Goal: Transaction & Acquisition: Subscribe to service/newsletter

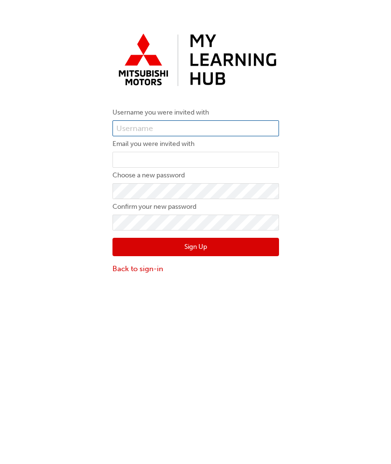
click at [214, 128] on input "text" at bounding box center [196, 128] width 167 height 16
type input "N852akeed"
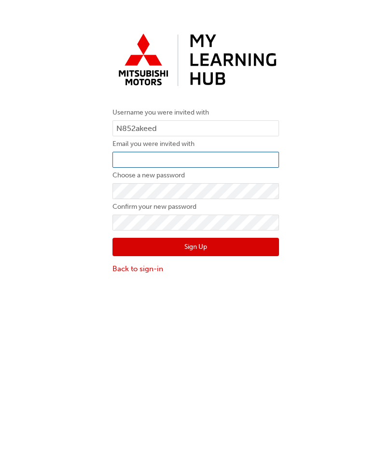
click at [224, 166] on input "email" at bounding box center [196, 160] width 167 height 16
type input "akeed@aag.com.au"
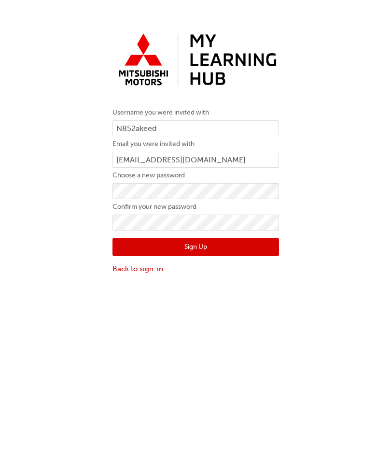
click at [244, 248] on button "Sign Up" at bounding box center [196, 247] width 167 height 18
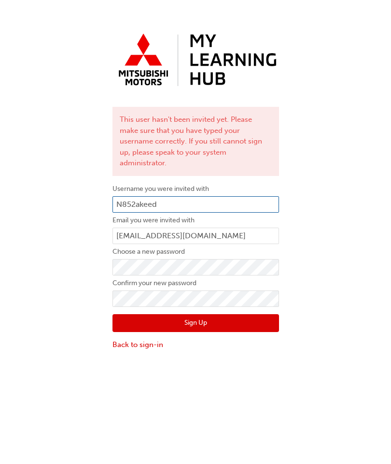
click at [189, 196] on input "N852akeed" at bounding box center [196, 204] width 167 height 16
type input "N"
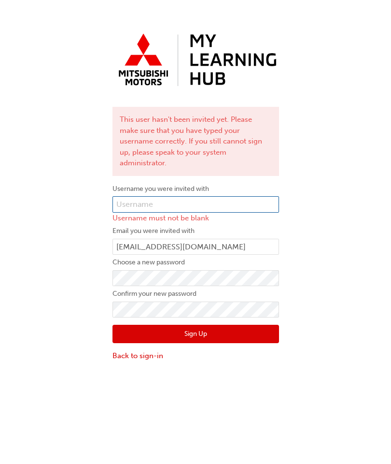
click at [215, 196] on input "text" at bounding box center [196, 204] width 167 height 16
paste input "0005985590"
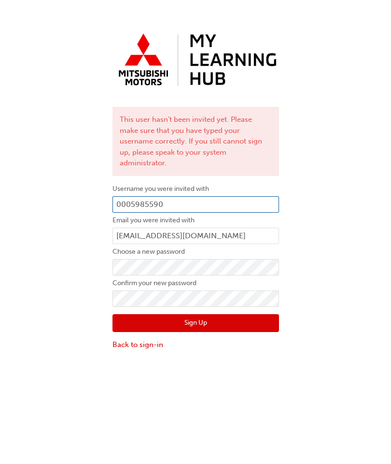
type input "0005985590"
click at [328, 177] on div "This user hasn't been invited yet. Please make sure that you have typed your us…" at bounding box center [195, 190] width 391 height 336
click at [230, 314] on button "Sign Up" at bounding box center [196, 323] width 167 height 18
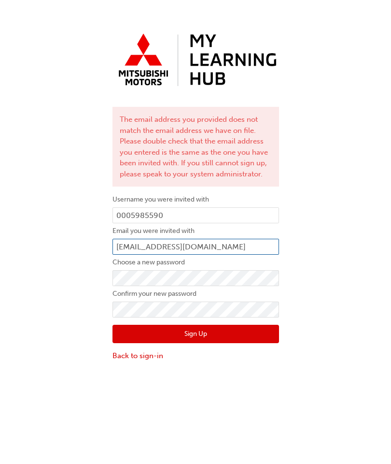
click at [224, 243] on input "akeed@aag.com.au" at bounding box center [196, 247] width 167 height 16
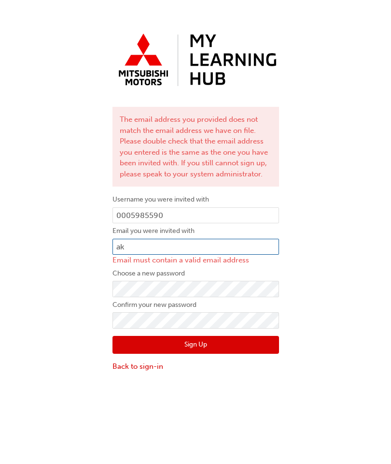
type input "a"
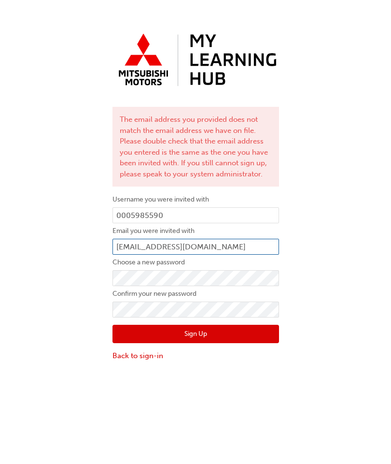
type input "cduryea@aag.com.au"
click at [359, 216] on div "The email address you provided does not match the email address we have on file…" at bounding box center [195, 195] width 391 height 346
click at [253, 338] on button "Sign Up" at bounding box center [196, 334] width 167 height 18
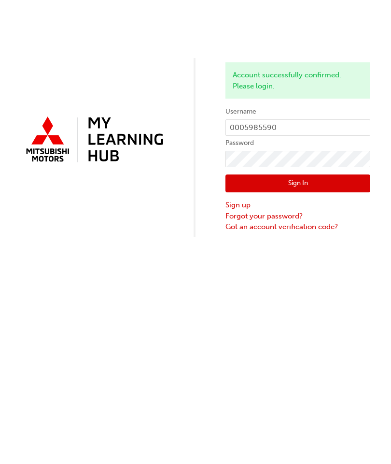
click at [278, 350] on div "Account successfully confirmed. Please login. Username 0005985590 Password Sign…" at bounding box center [195, 232] width 391 height 464
click at [160, 353] on div "Account successfully confirmed. Please login. Username 0005985590 Password Sign…" at bounding box center [195, 232] width 391 height 464
click at [317, 182] on button "Sign In" at bounding box center [298, 183] width 145 height 18
